Goal: Navigation & Orientation: Find specific page/section

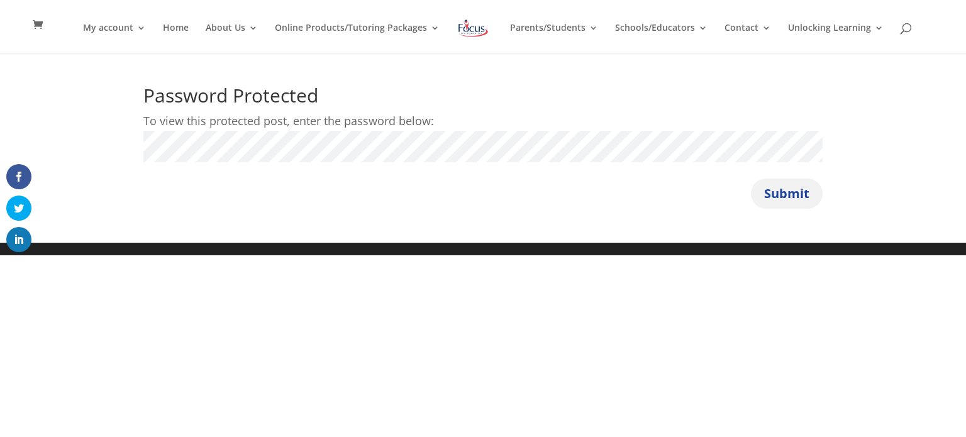
click at [793, 197] on button "Submit" at bounding box center [787, 194] width 72 height 30
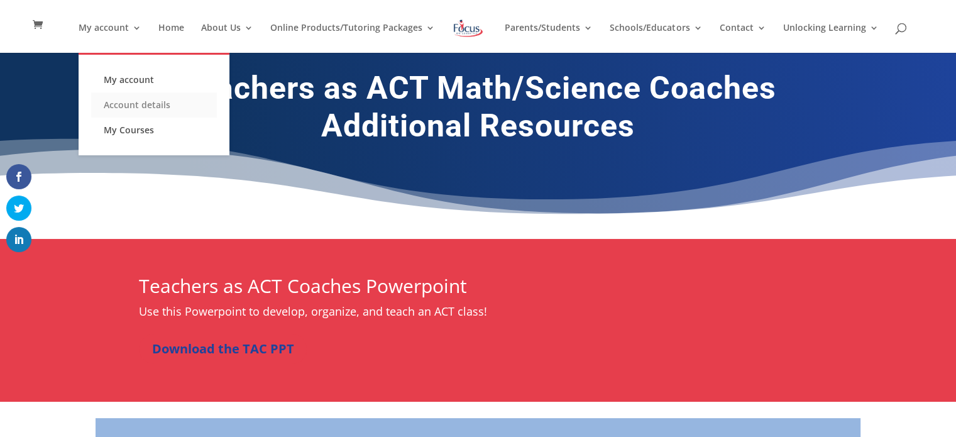
click at [135, 105] on link "Account details" at bounding box center [154, 104] width 126 height 25
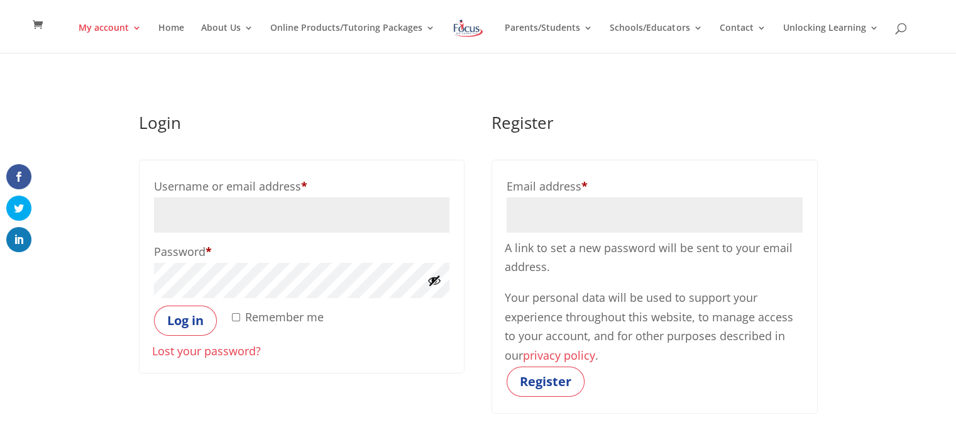
click at [435, 282] on button "Show password" at bounding box center [435, 281] width 14 height 14
click at [181, 29] on link "Home" at bounding box center [171, 38] width 26 height 30
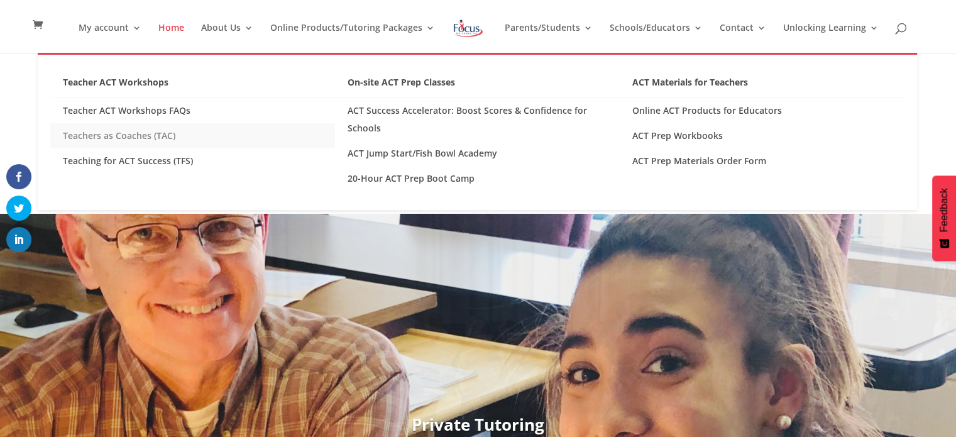
click at [96, 135] on link "Teachers as Coaches (TAC)" at bounding box center [192, 135] width 285 height 25
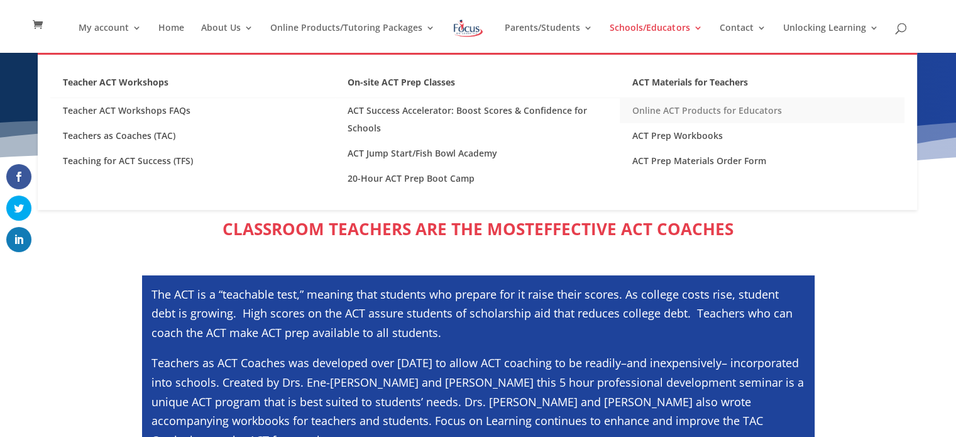
click at [678, 109] on link "Online ACT Products for Educators" at bounding box center [762, 110] width 285 height 25
